Goal: Transaction & Acquisition: Register for event/course

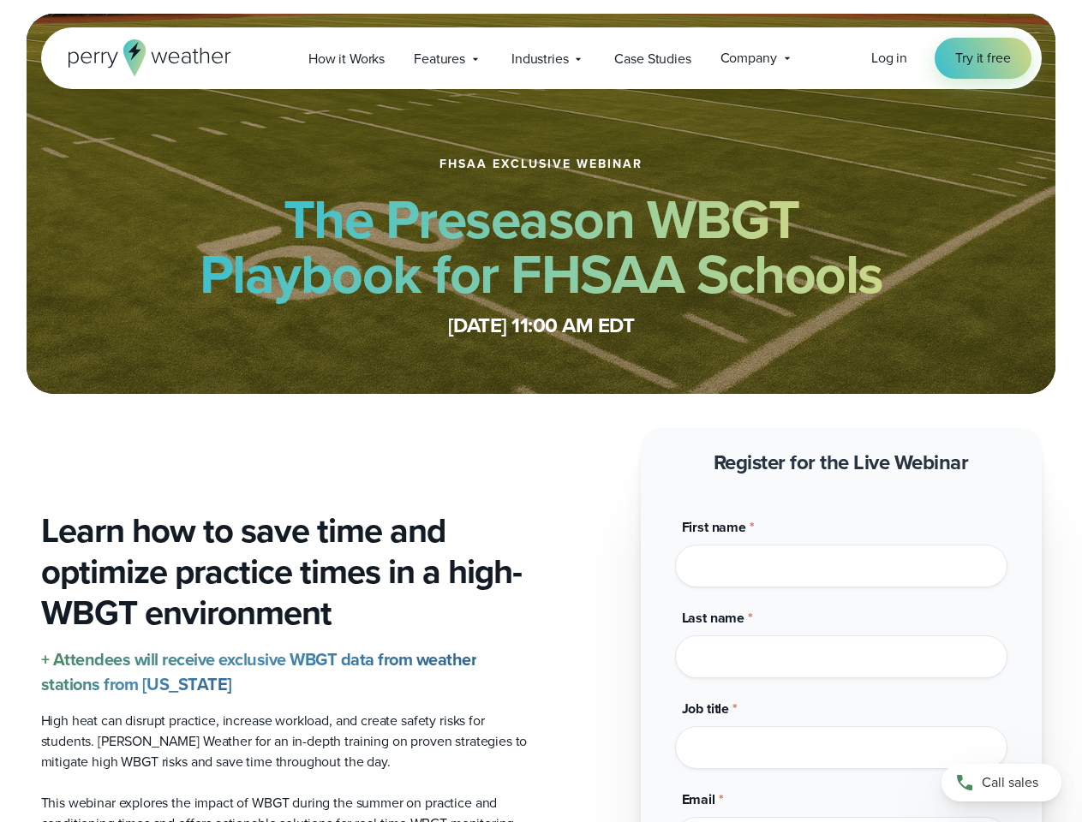
click at [541, 58] on span "Industries" at bounding box center [539, 59] width 57 height 21
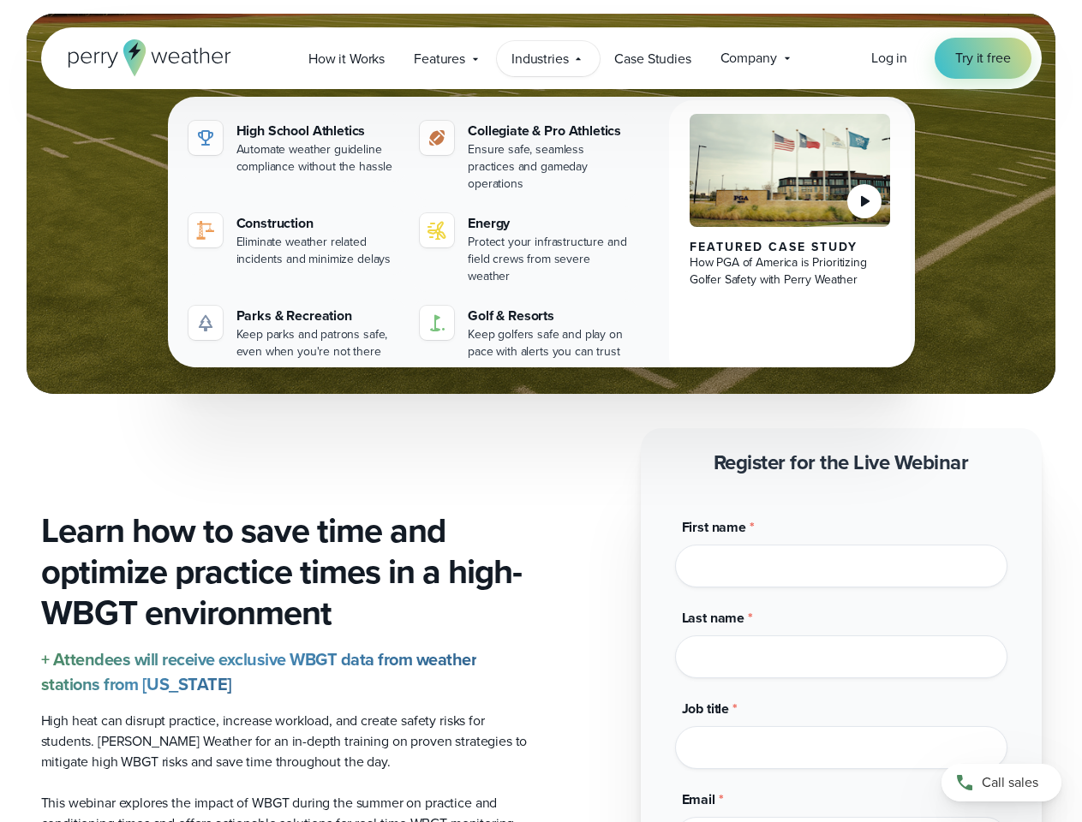
click at [841, 636] on input "Last name *" at bounding box center [841, 657] width 332 height 43
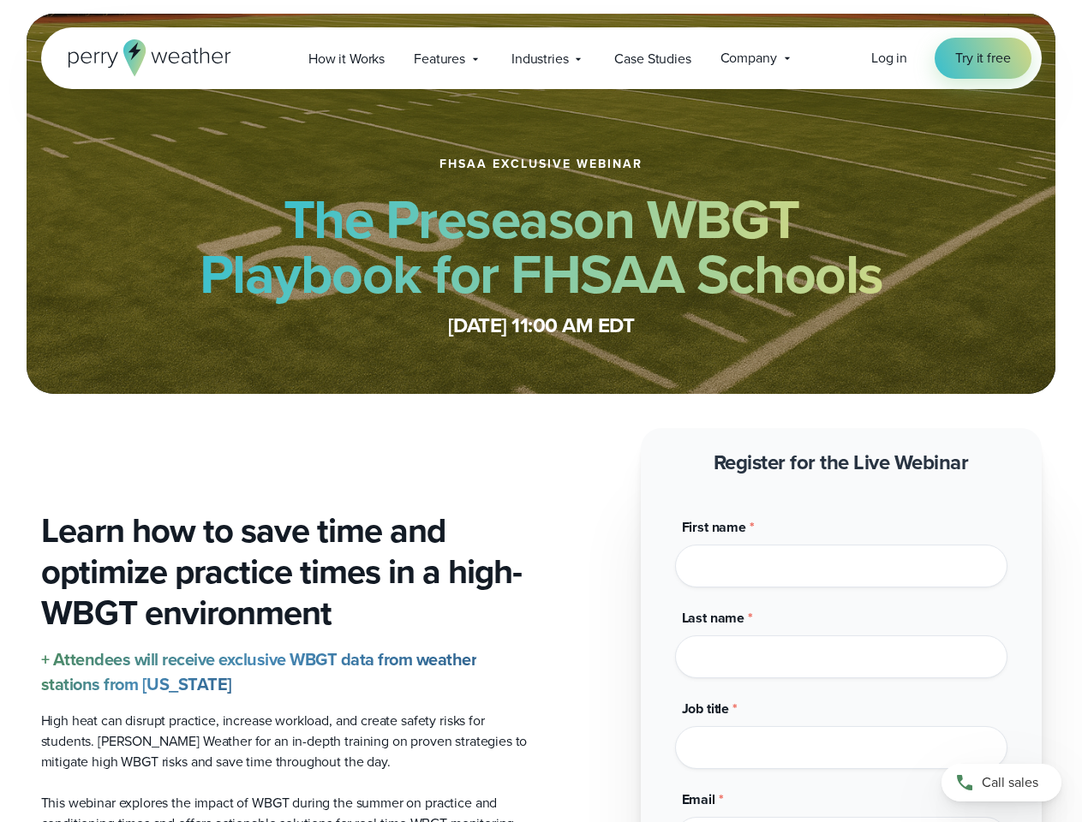
click at [541, 58] on span "Industries" at bounding box center [539, 59] width 57 height 21
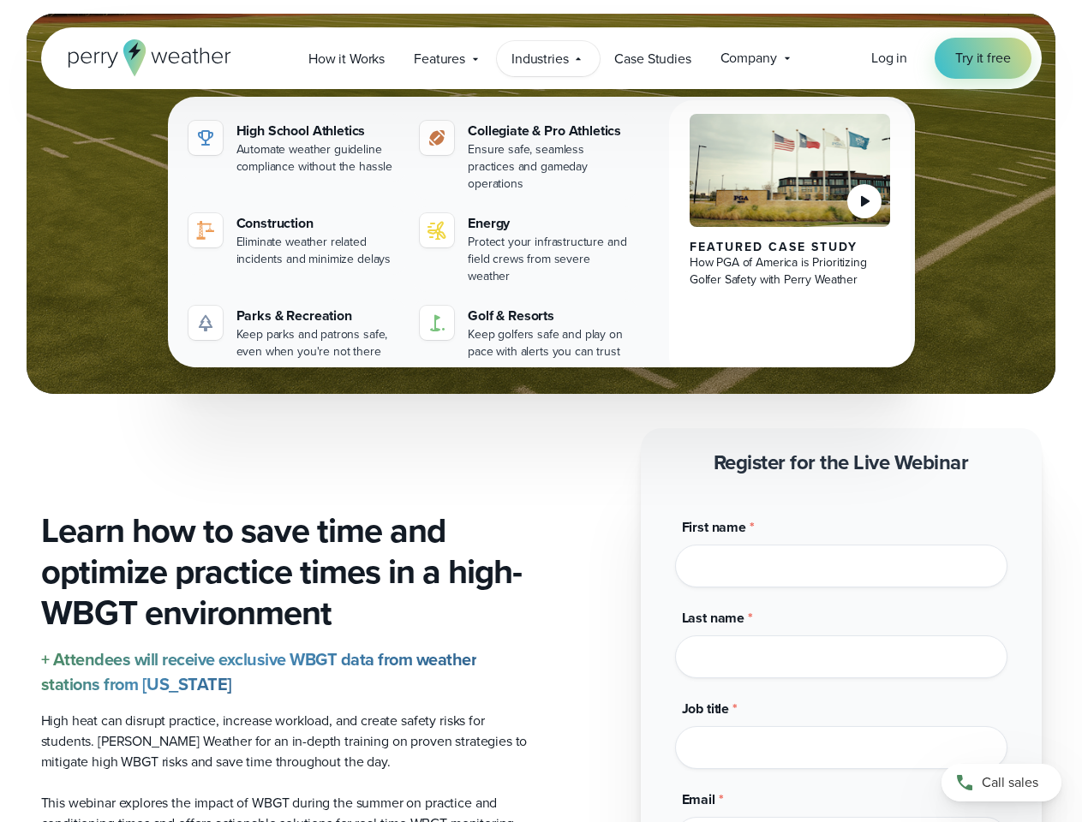
click at [841, 636] on input "Last name *" at bounding box center [841, 657] width 332 height 43
